Goal: Task Accomplishment & Management: Manage account settings

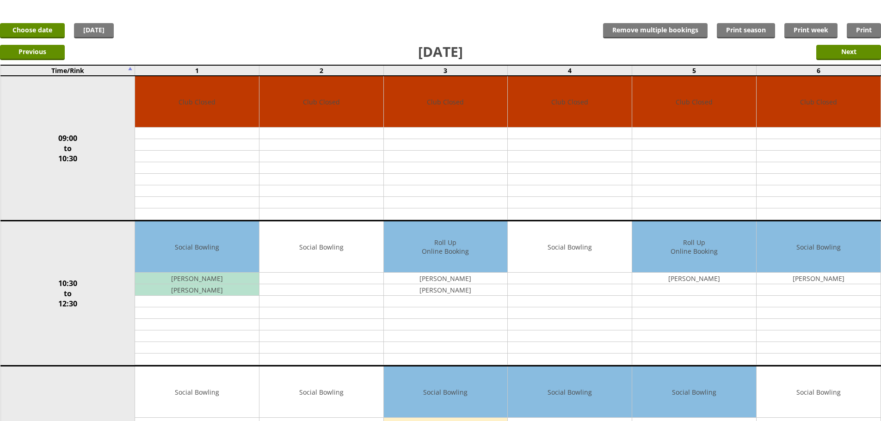
scroll to position [415, 0]
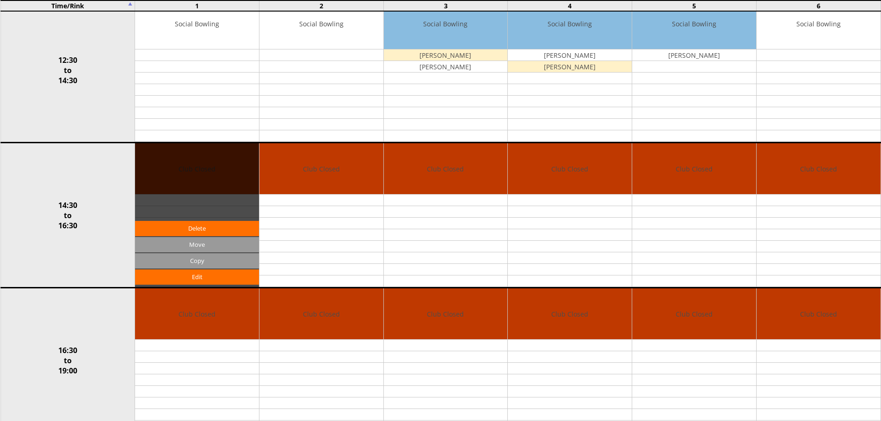
click at [160, 178] on div "Edit Move Copy [GEOGRAPHIC_DATA]" at bounding box center [197, 215] width 124 height 144
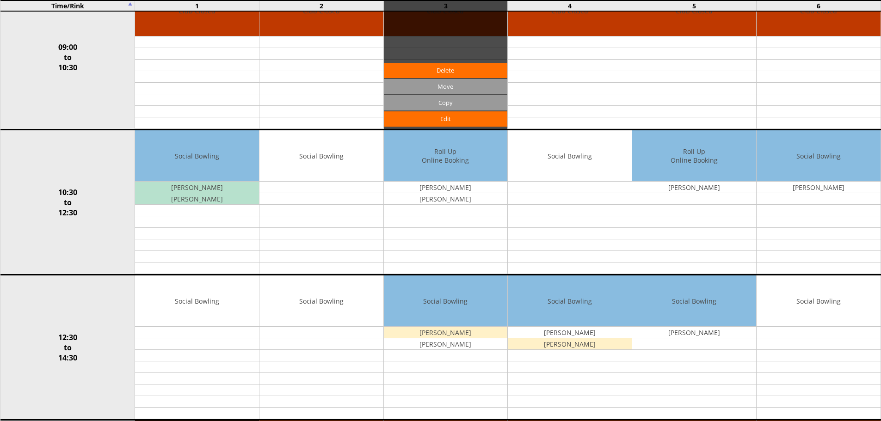
scroll to position [0, 0]
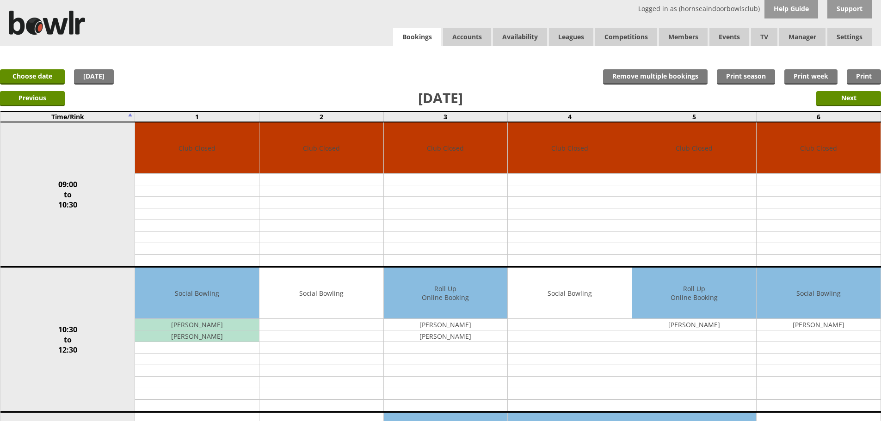
click at [413, 40] on link "Bookings" at bounding box center [417, 37] width 48 height 19
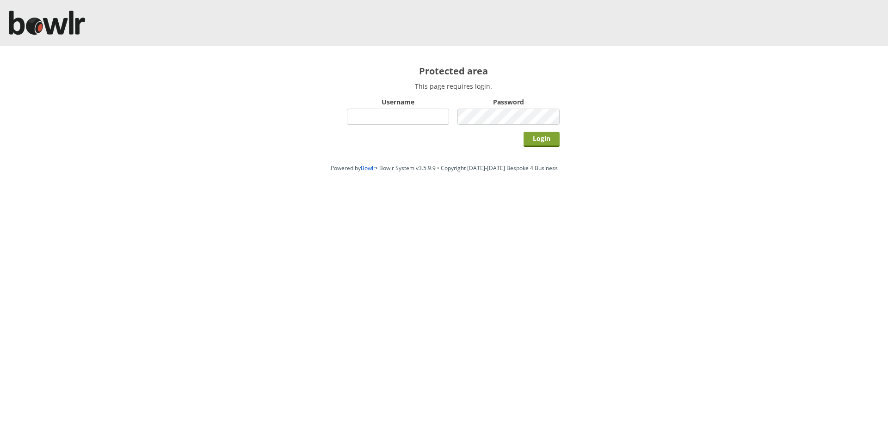
type input "hornseaindoorbowlsclub"
click at [535, 147] on input "Login" at bounding box center [541, 139] width 36 height 15
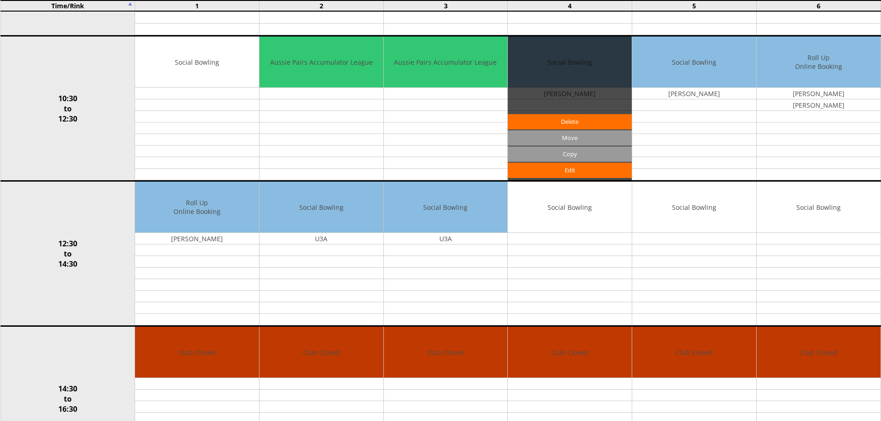
scroll to position [185, 0]
